Goal: Information Seeking & Learning: Find specific fact

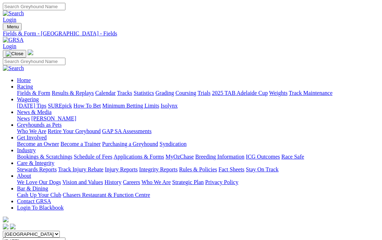
click at [32, 90] on link "Fields & Form" at bounding box center [33, 93] width 33 height 6
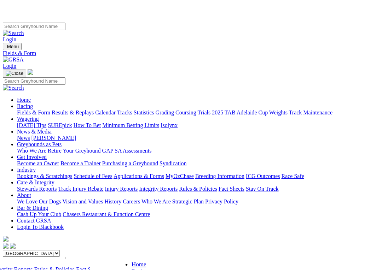
scroll to position [69, 0]
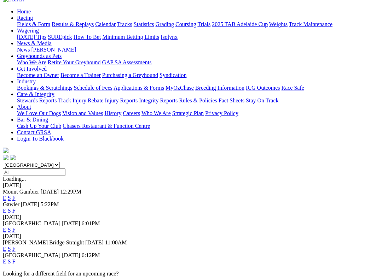
click at [16, 239] on link "F" at bounding box center [13, 262] width 3 height 6
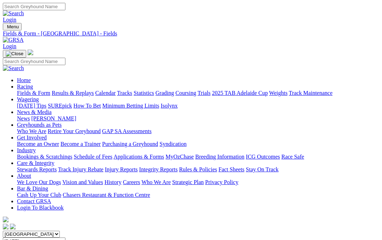
click at [27, 90] on link "Fields & Form" at bounding box center [33, 93] width 33 height 6
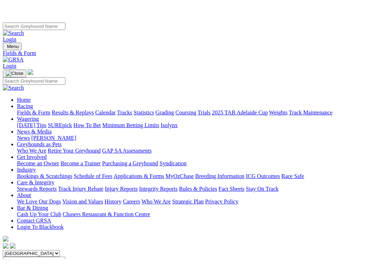
scroll to position [70, 0]
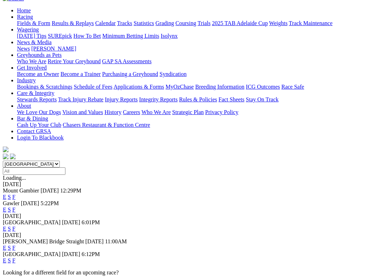
click at [16, 239] on link "F" at bounding box center [13, 248] width 3 height 6
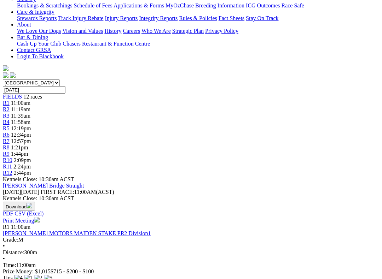
scroll to position [152, 0]
